Goal: Task Accomplishment & Management: Use online tool/utility

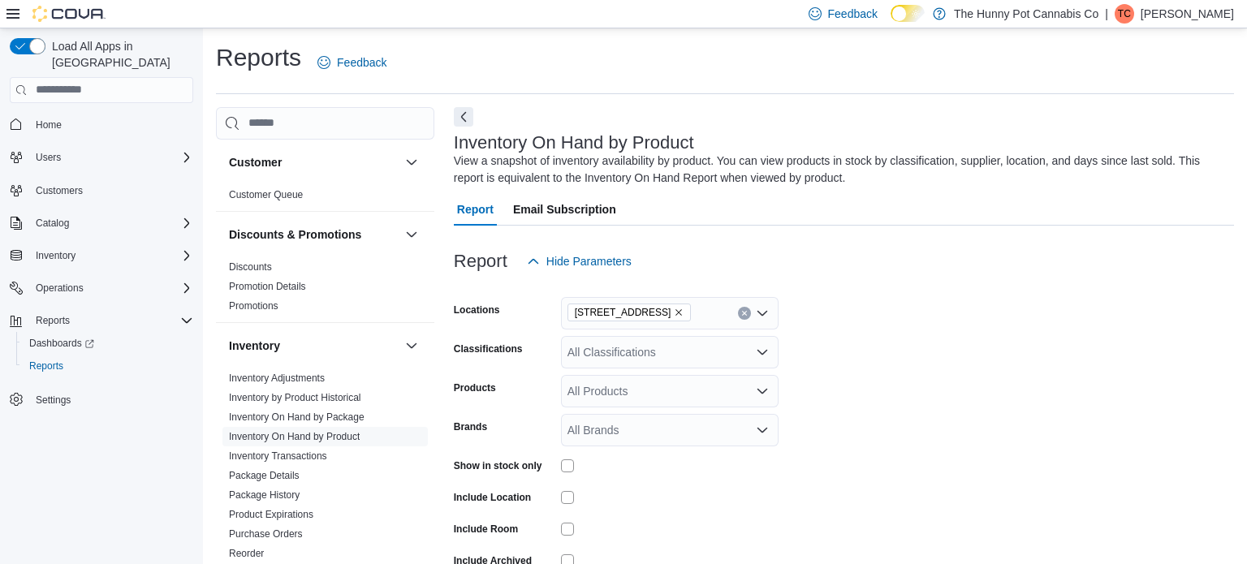
scroll to position [85, 0]
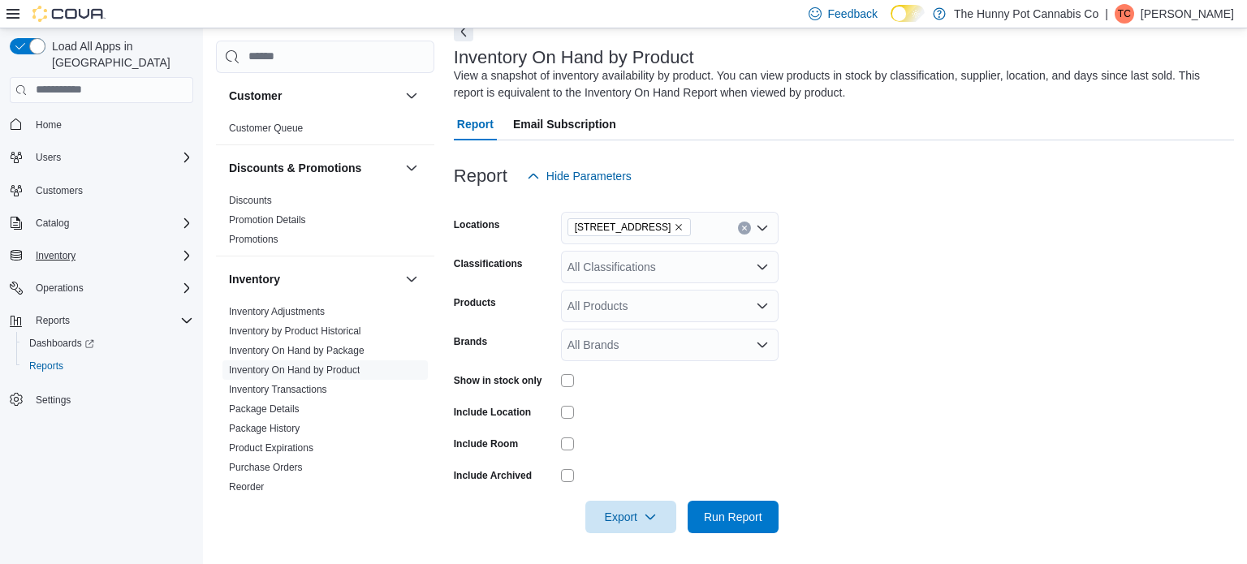
click at [85, 246] on div "Inventory" at bounding box center [111, 255] width 164 height 19
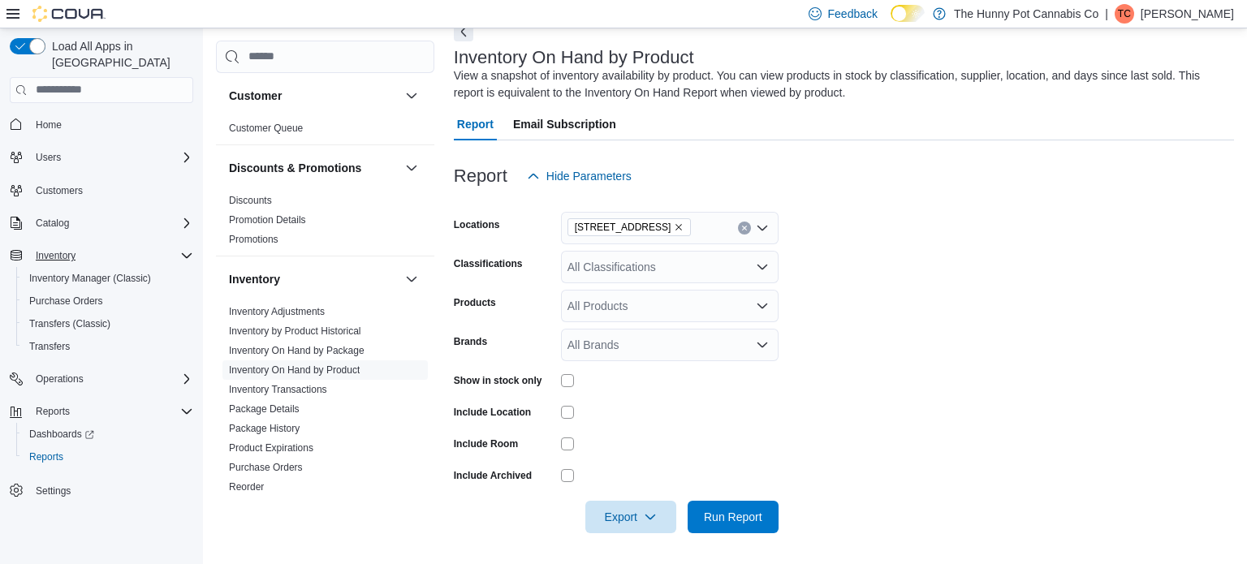
click at [183, 249] on icon "Complex example" at bounding box center [186, 255] width 13 height 13
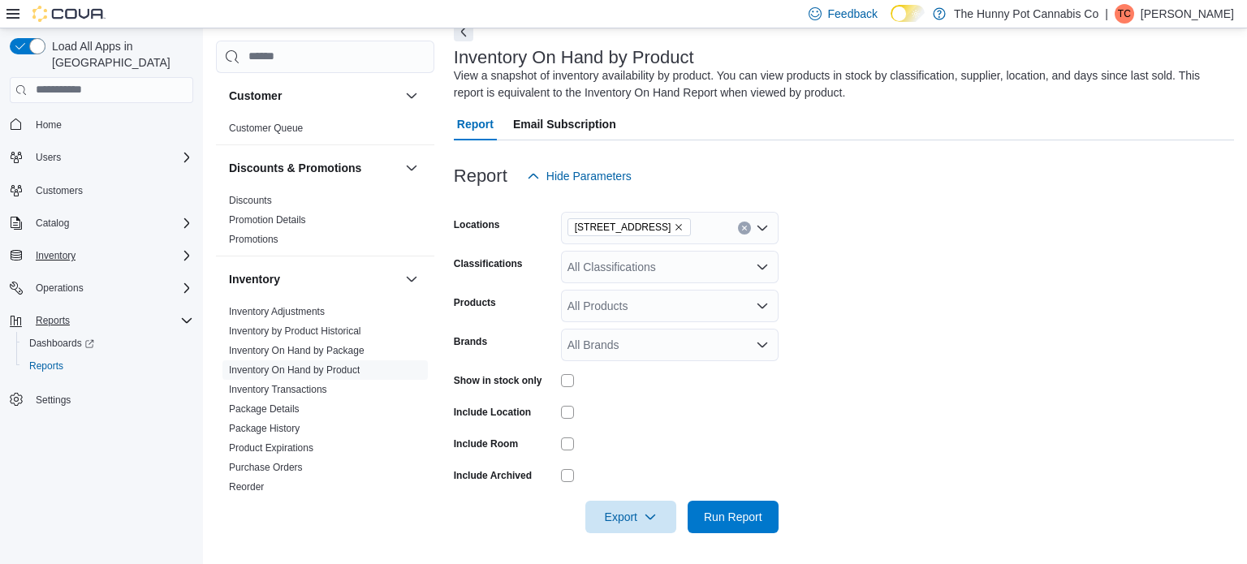
click at [178, 311] on div "Reports" at bounding box center [111, 320] width 164 height 19
click at [54, 360] on span "Reports" at bounding box center [46, 366] width 34 height 13
click at [342, 370] on link "Inventory On Hand by Product" at bounding box center [294, 370] width 131 height 11
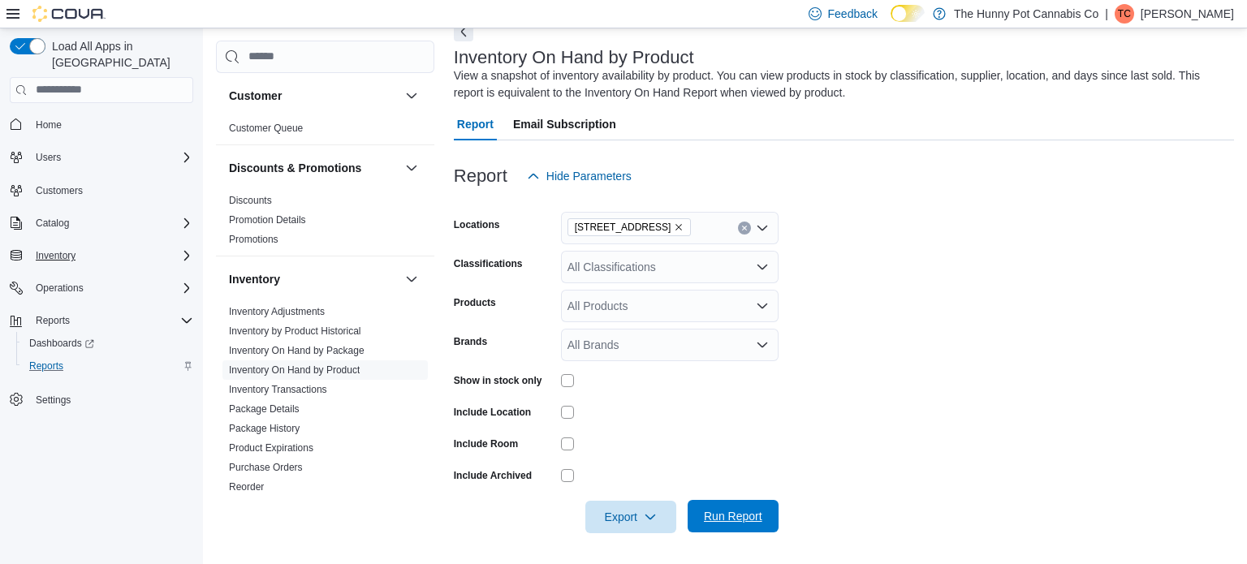
click at [734, 525] on span "Run Report" at bounding box center [733, 516] width 71 height 32
click at [642, 516] on span "Export" at bounding box center [630, 516] width 71 height 32
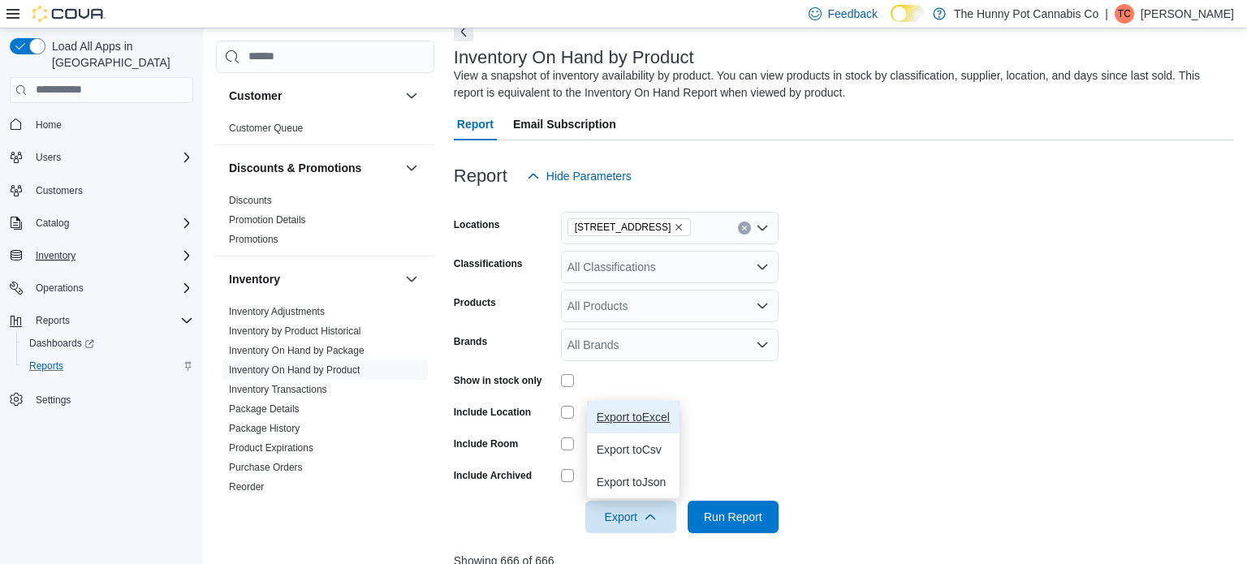
click at [657, 428] on button "Export to Excel" at bounding box center [633, 417] width 93 height 32
